Goal: Transaction & Acquisition: Book appointment/travel/reservation

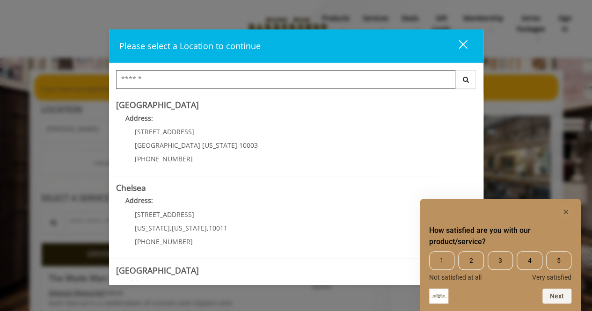
click at [329, 78] on input "Search Center" at bounding box center [285, 79] width 339 height 19
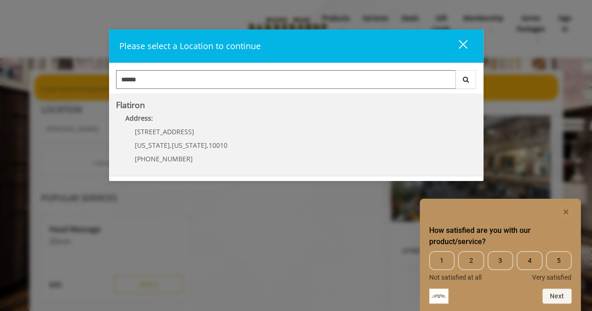
type input "******"
click at [234, 132] on "Flatiron Address: [STREET_ADDRESS][US_STATE][US_STATE] (917) 475-1765" at bounding box center [296, 135] width 360 height 68
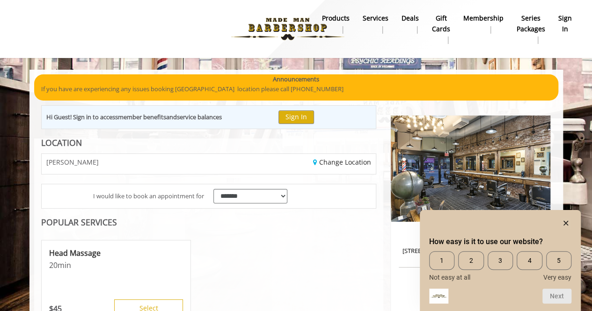
scroll to position [132, 0]
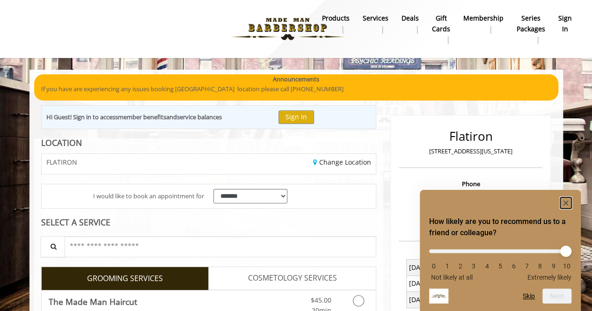
click at [563, 202] on rect "Hide survey" at bounding box center [565, 202] width 11 height 11
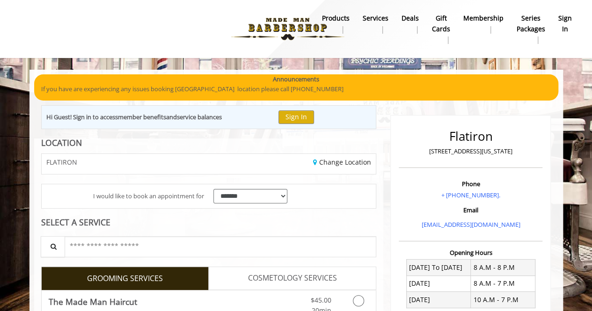
scroll to position [131, 0]
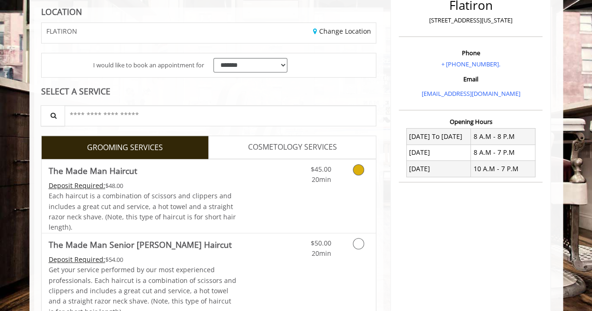
click at [356, 175] on link "Grooming services" at bounding box center [357, 172] width 24 height 26
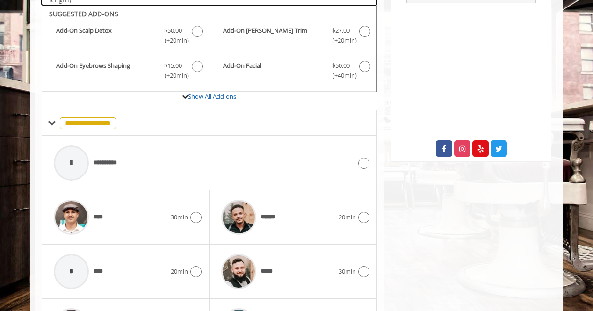
scroll to position [309, 0]
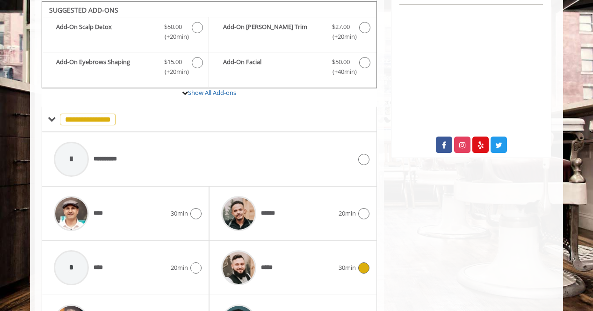
click at [292, 278] on div "*****" at bounding box center [278, 268] width 122 height 44
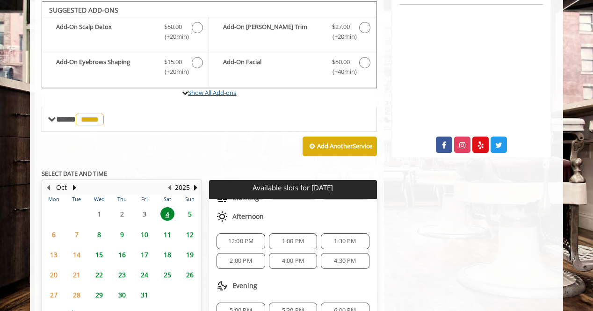
scroll to position [381, 0]
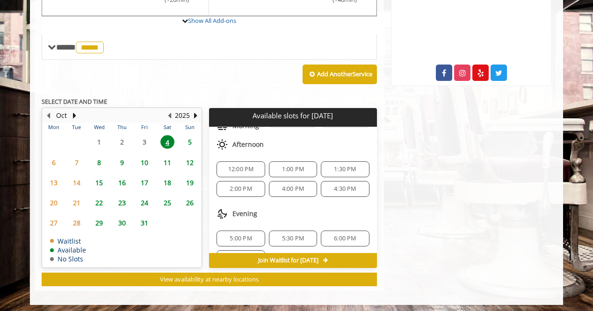
click at [191, 140] on span "5" at bounding box center [190, 142] width 14 height 14
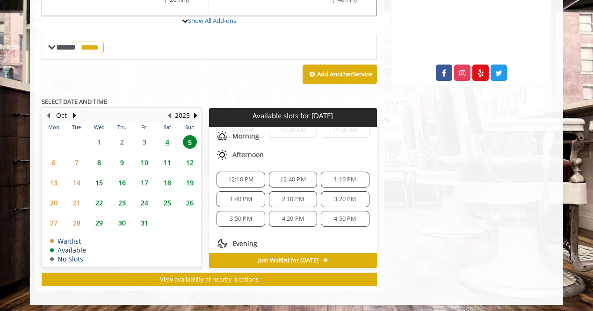
scroll to position [30, 0]
click at [240, 197] on span "1:40 PM" at bounding box center [241, 199] width 22 height 7
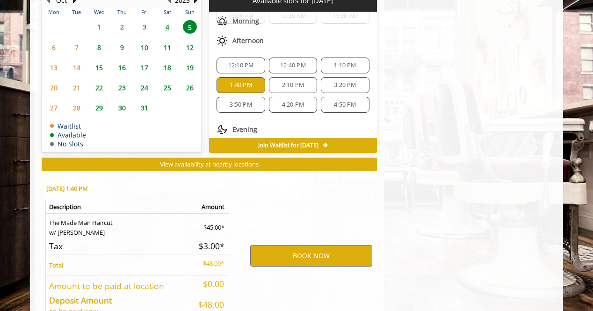
scroll to position [549, 0]
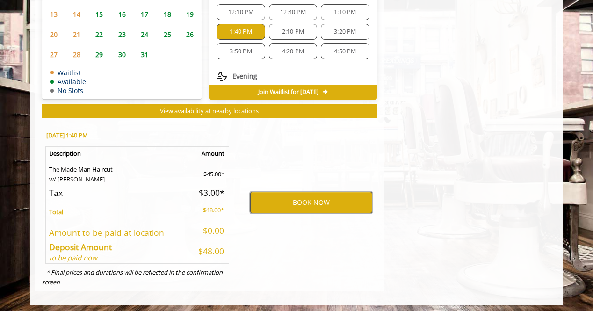
click at [322, 205] on button "BOOK NOW" at bounding box center [311, 203] width 122 height 22
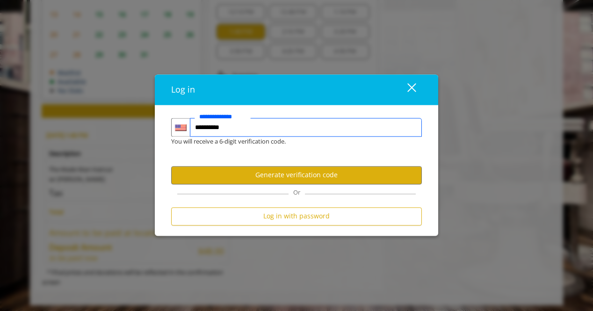
type input "**********"
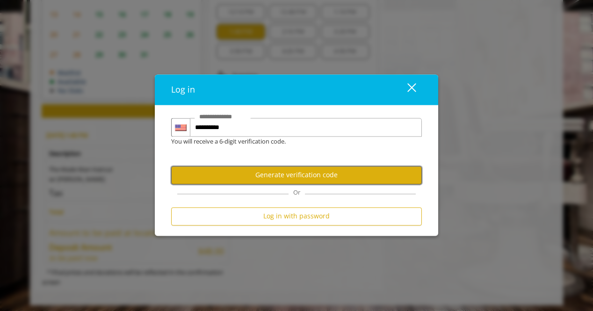
click at [306, 173] on button "Generate verification code" at bounding box center [296, 175] width 251 height 18
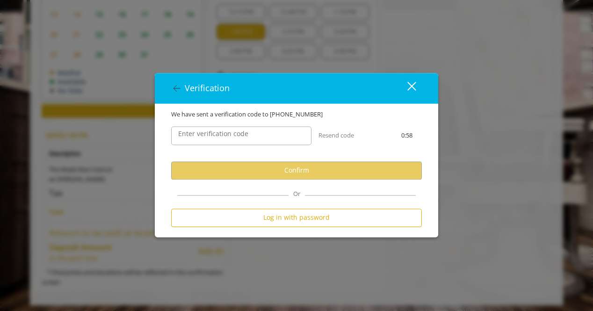
click at [239, 124] on div "Enter verification code" at bounding box center [241, 135] width 154 height 33
click at [240, 130] on label "Enter verification code" at bounding box center [212, 134] width 79 height 10
click at [240, 130] on input "Enter verification code" at bounding box center [241, 135] width 140 height 19
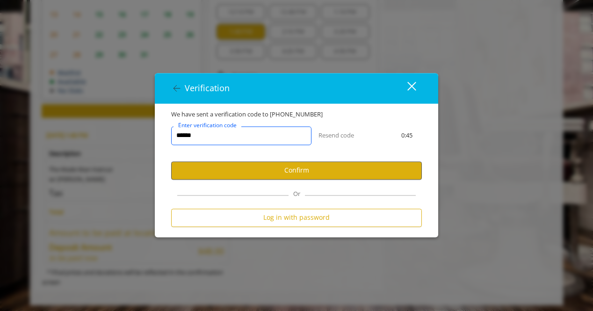
type input "******"
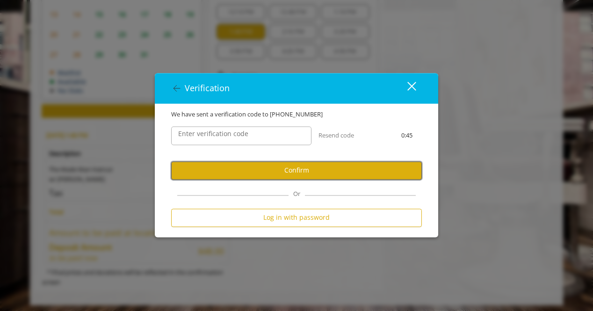
click at [266, 168] on button "Confirm" at bounding box center [296, 170] width 251 height 18
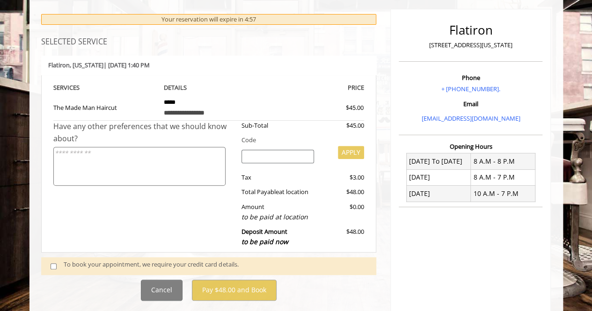
scroll to position [177, 0]
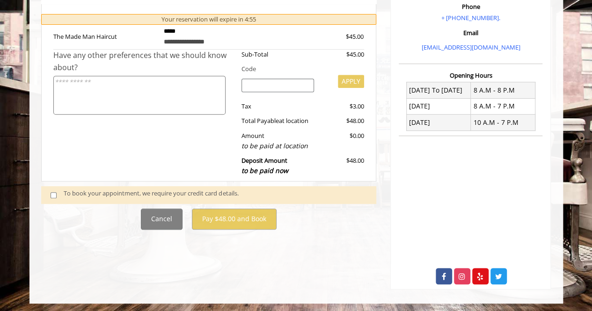
click at [50, 188] on span at bounding box center [57, 194] width 28 height 13
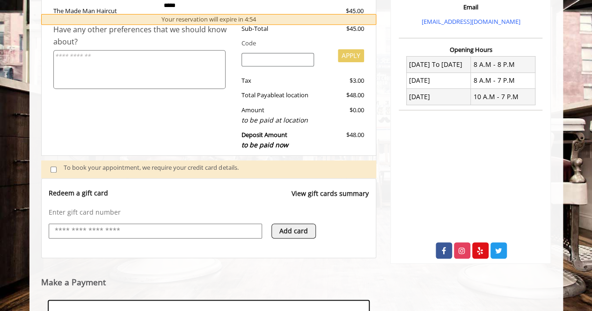
scroll to position [346, 0]
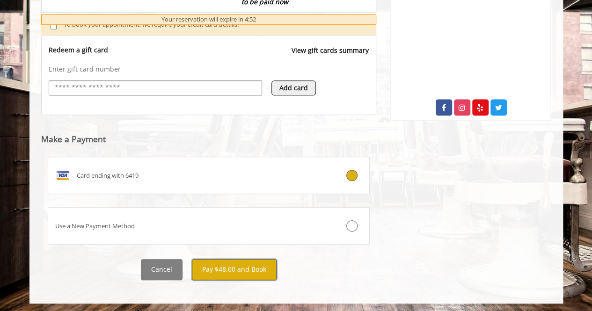
click at [229, 266] on button "Pay $48.00 and Book" at bounding box center [234, 269] width 85 height 21
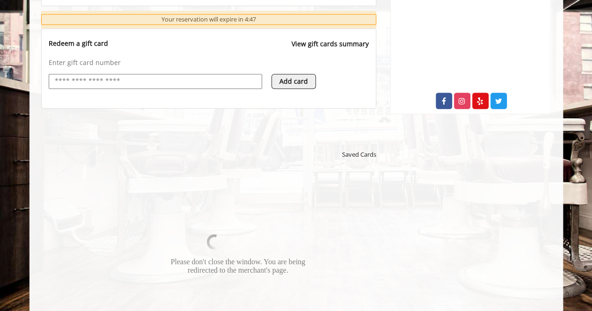
scroll to position [358, 0]
